Goal: Complete application form

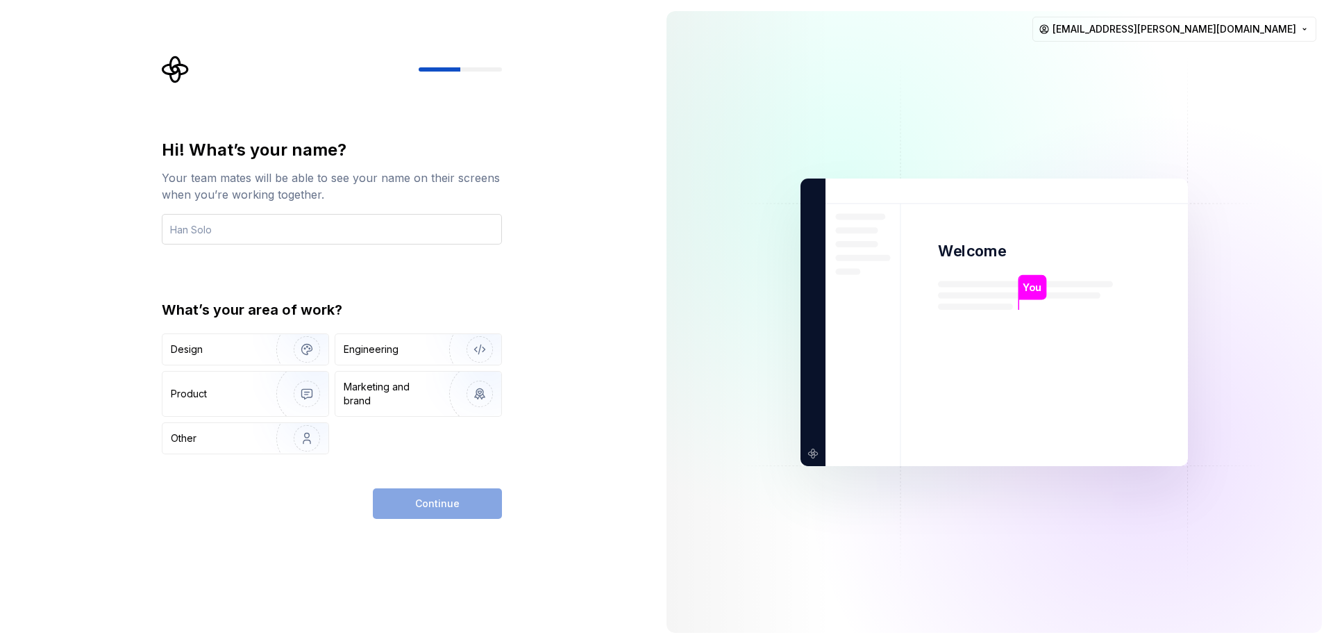
click at [278, 230] on input "text" at bounding box center [332, 229] width 340 height 31
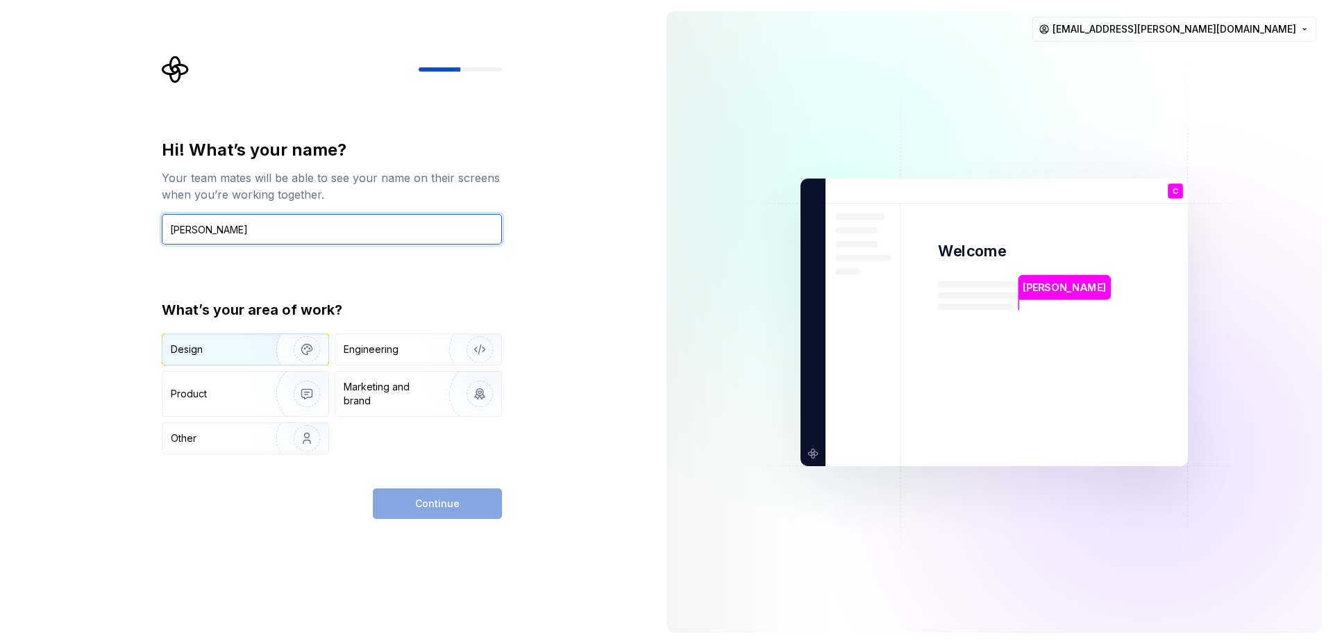
type input "Caio Gonzalez"
click at [237, 336] on div "Design" at bounding box center [245, 349] width 166 height 31
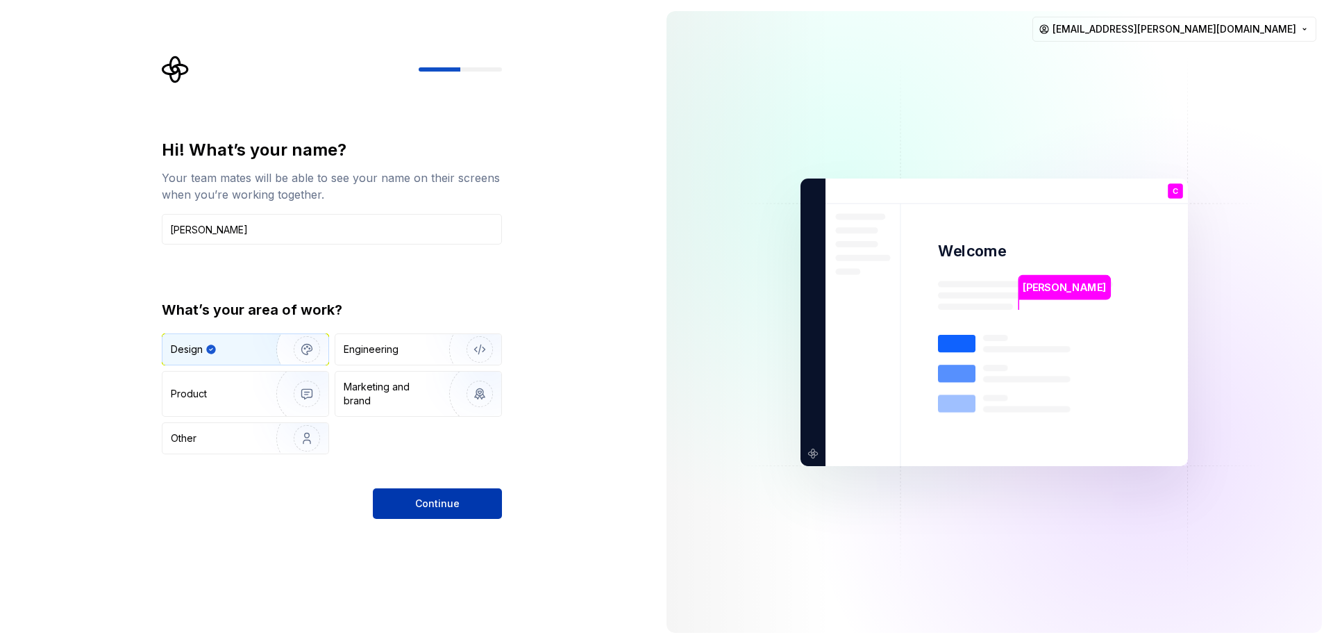
type button "Design"
click at [440, 510] on span "Continue" at bounding box center [437, 503] width 44 height 14
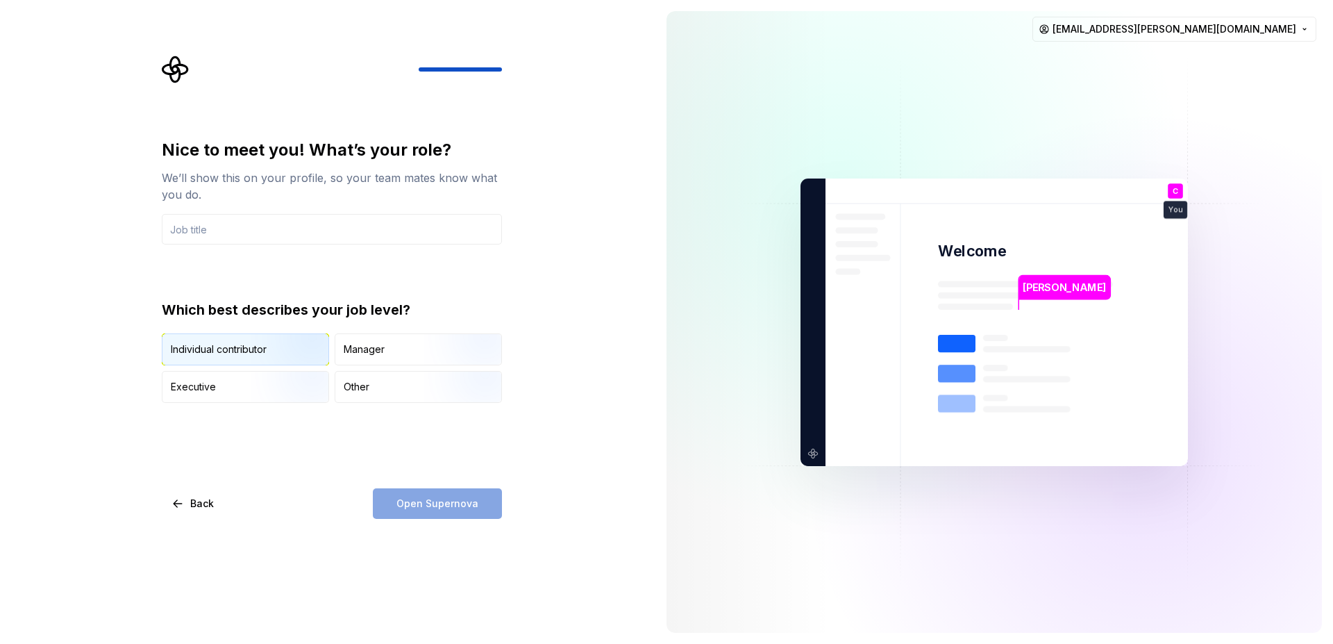
click at [256, 347] on img "button" at bounding box center [295, 366] width 89 height 93
click at [231, 232] on input "text" at bounding box center [332, 229] width 340 height 31
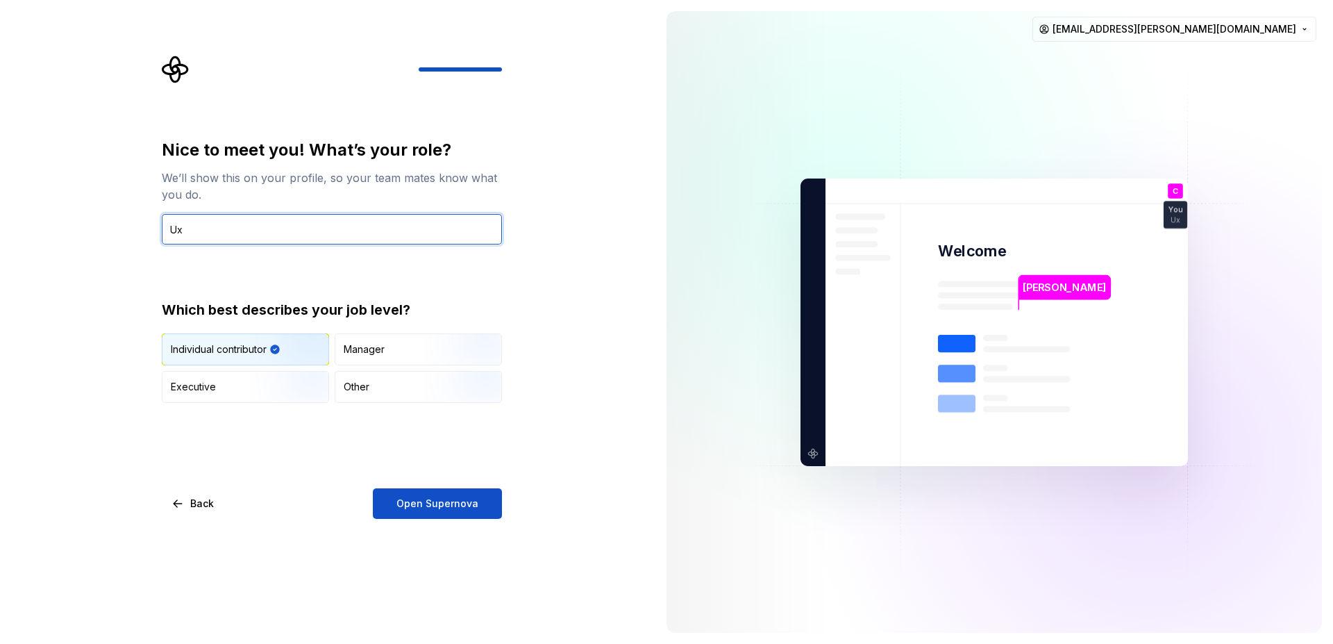
type input "U"
type input "P"
type input "Sr. Design System"
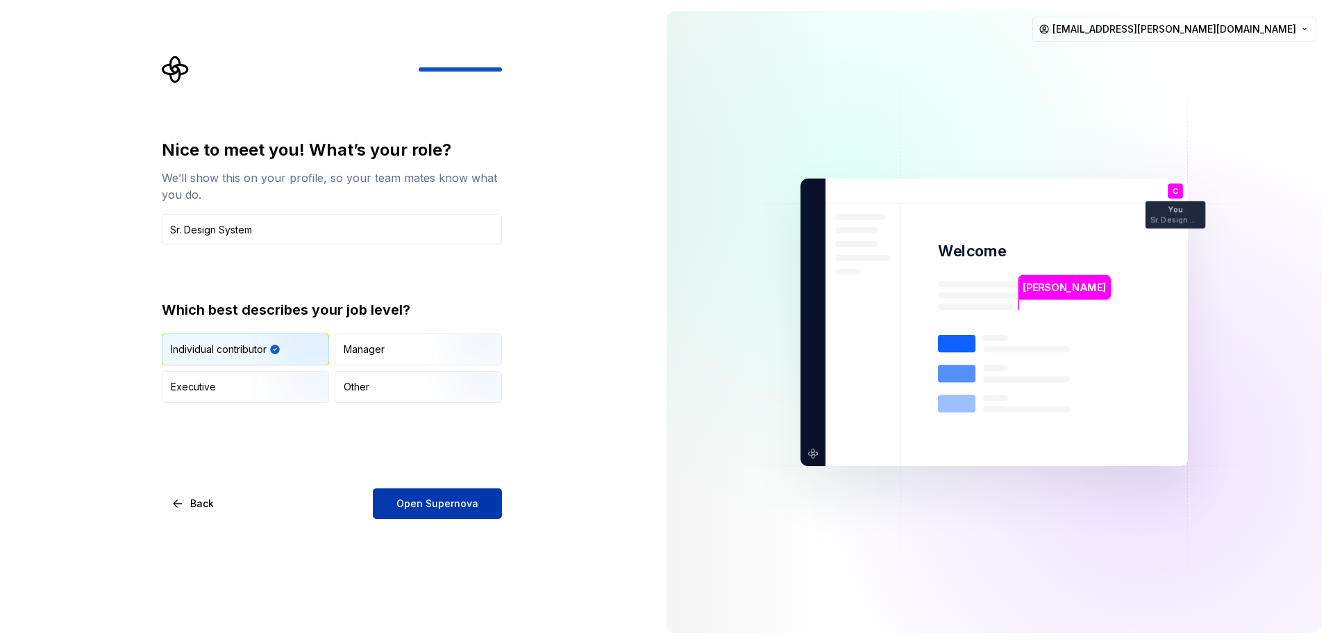
click at [443, 508] on span "Open Supernova" at bounding box center [437, 503] width 82 height 14
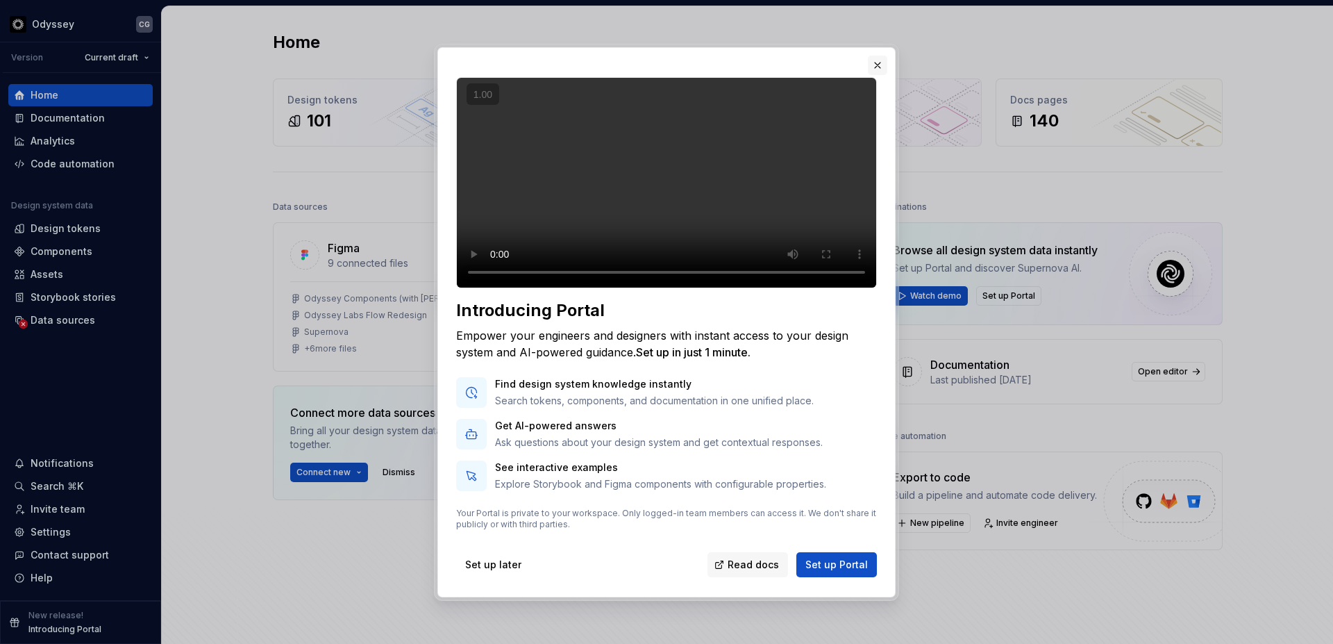
click at [874, 56] on button "button" at bounding box center [877, 65] width 19 height 19
